Goal: Transaction & Acquisition: Download file/media

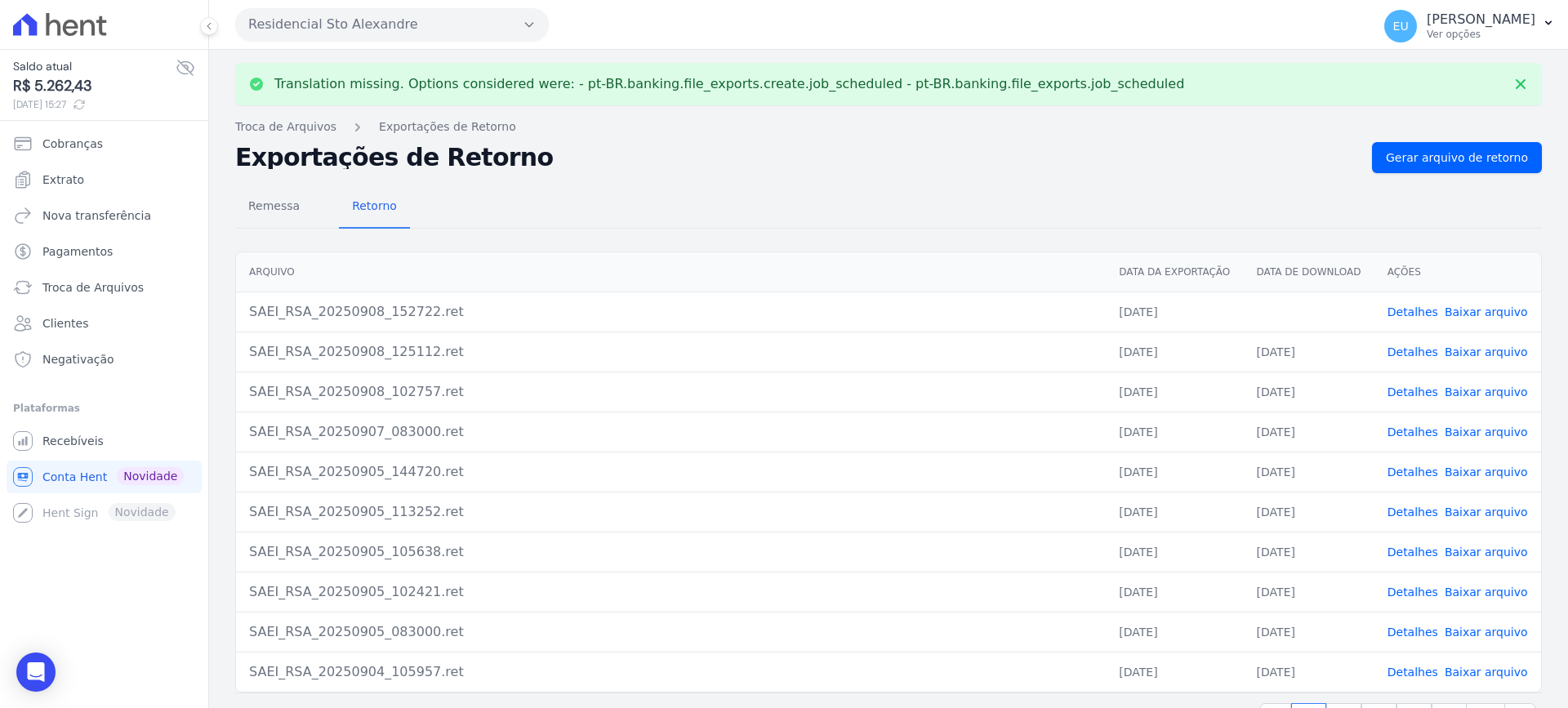
click at [1396, 306] on link "Detalhes" at bounding box center [1412, 311] width 51 height 13
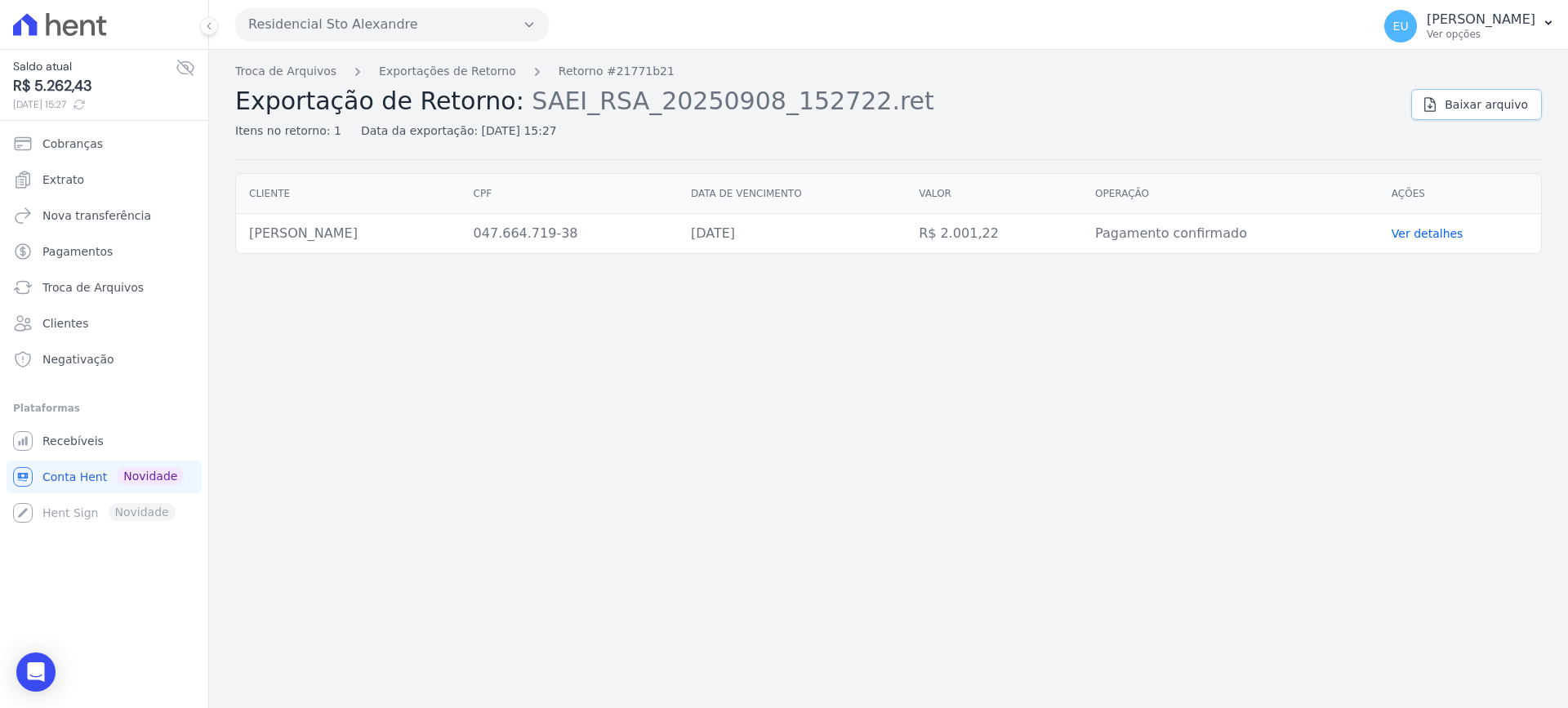
click at [1480, 102] on span "Baixar arquivo" at bounding box center [1487, 104] width 83 height 16
click at [408, 71] on link "Exportações de Retorno" at bounding box center [447, 70] width 137 height 17
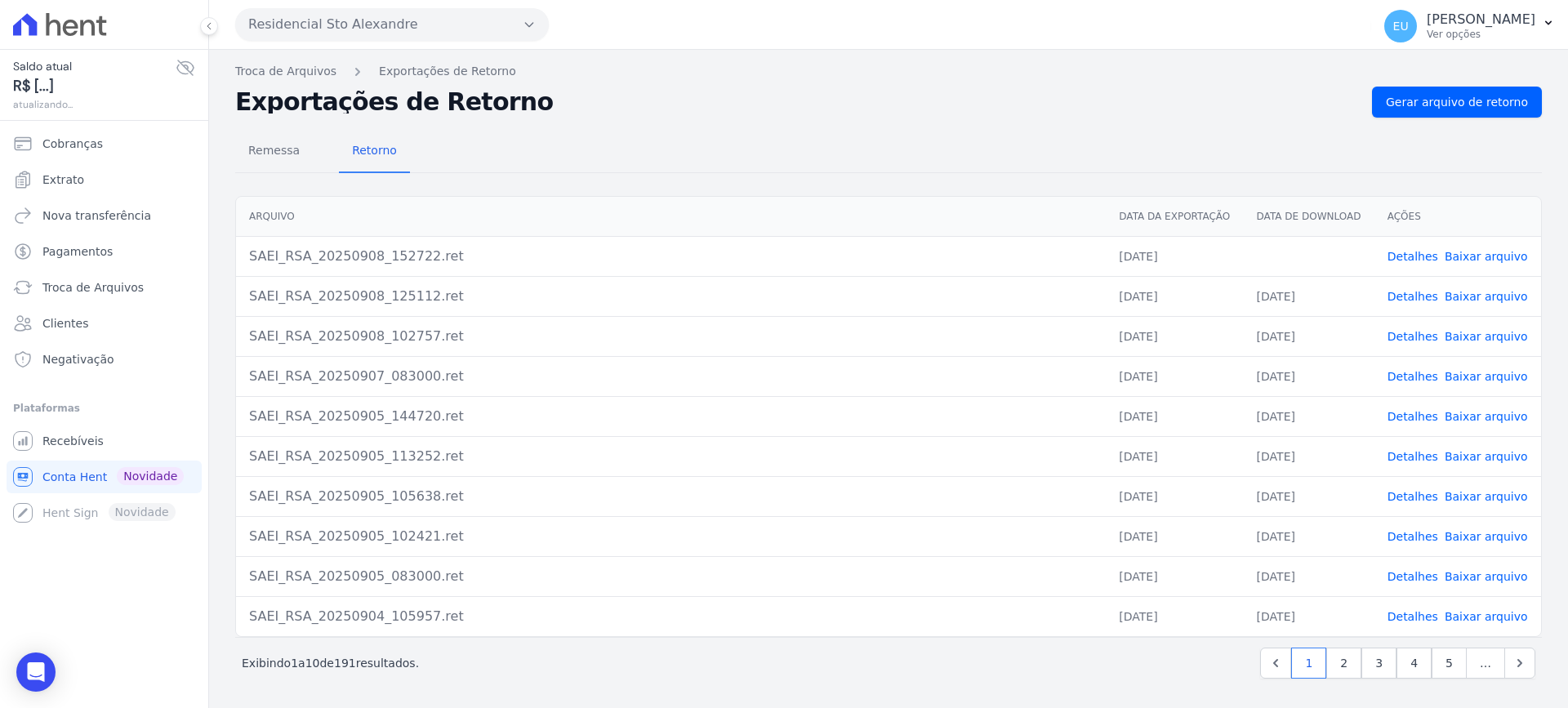
click at [1455, 308] on td "Detalhes Baixar arquivo" at bounding box center [1458, 295] width 167 height 40
click at [1463, 253] on link "Baixar arquivo" at bounding box center [1487, 256] width 83 height 13
click at [1417, 256] on link "Detalhes" at bounding box center [1412, 256] width 51 height 13
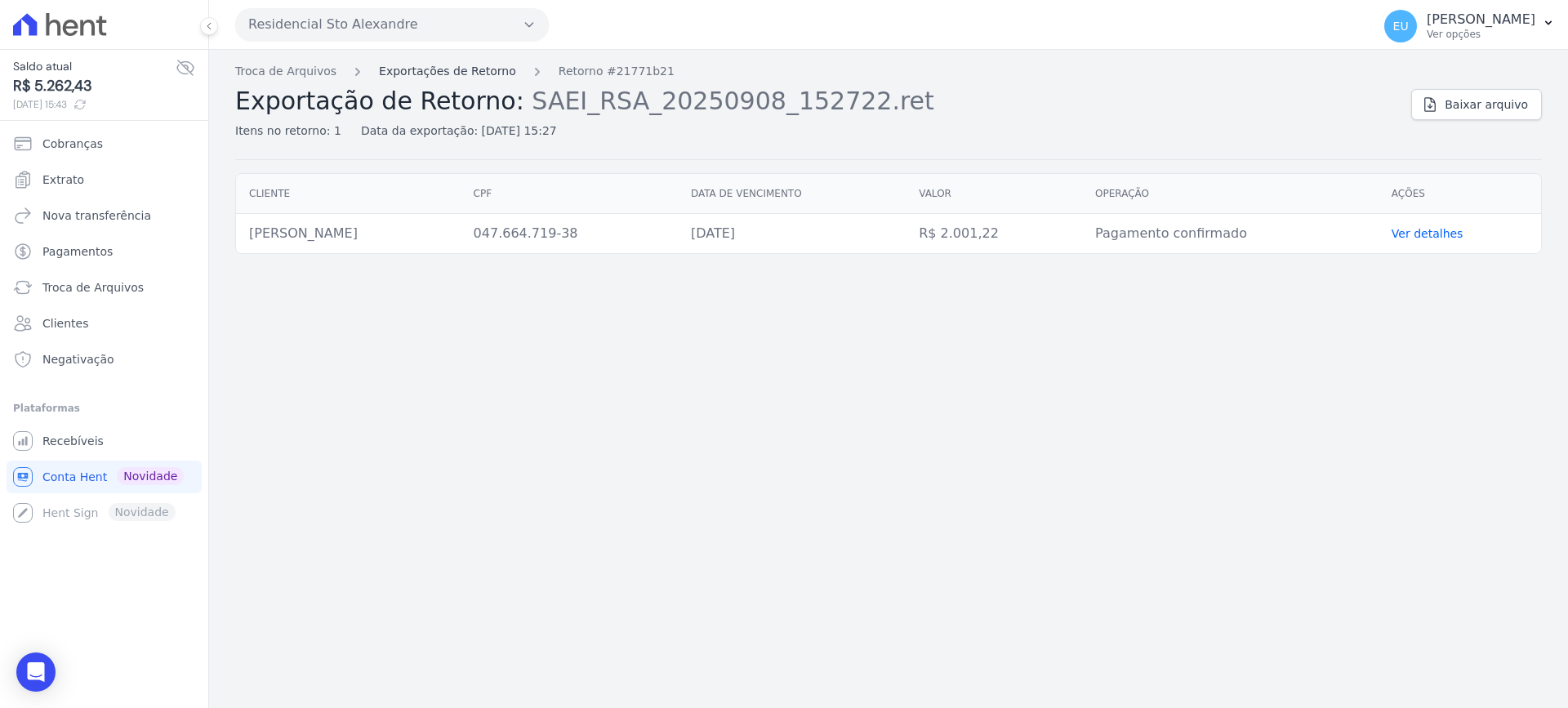
click at [414, 69] on link "Exportações de Retorno" at bounding box center [447, 70] width 137 height 17
